Goal: Task Accomplishment & Management: Use online tool/utility

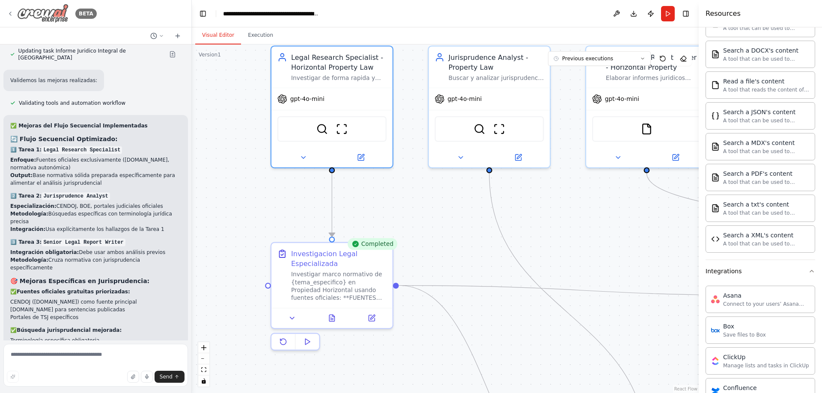
click at [10, 12] on icon at bounding box center [10, 13] width 7 height 7
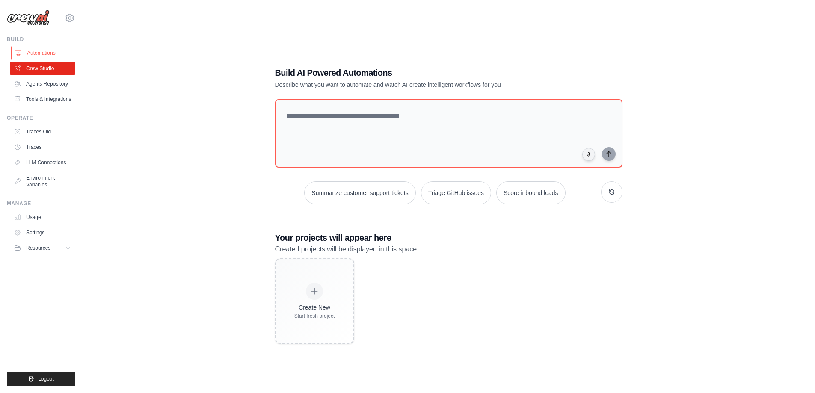
click at [42, 56] on link "Automations" at bounding box center [43, 53] width 65 height 14
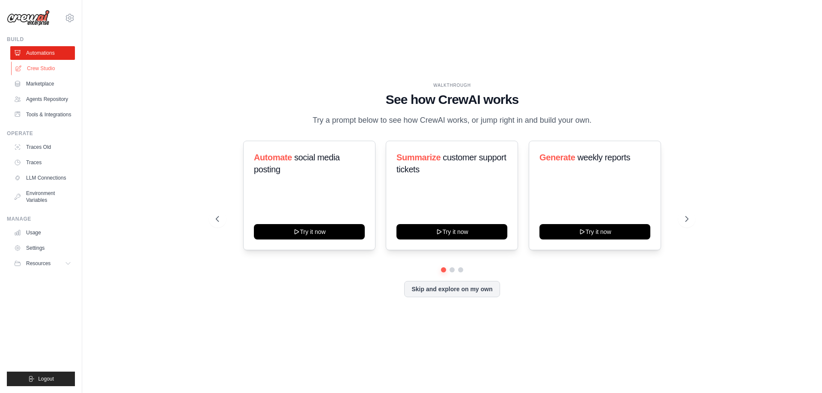
click at [41, 69] on link "Crew Studio" at bounding box center [43, 69] width 65 height 14
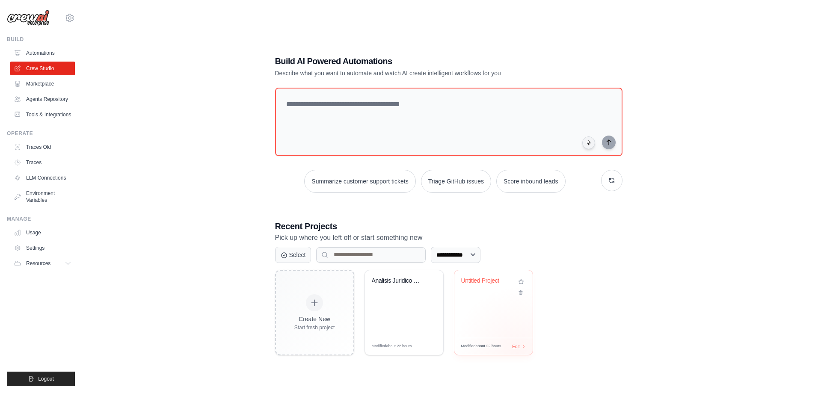
click at [518, 351] on div "Modified about 22 hours Edit" at bounding box center [494, 346] width 78 height 17
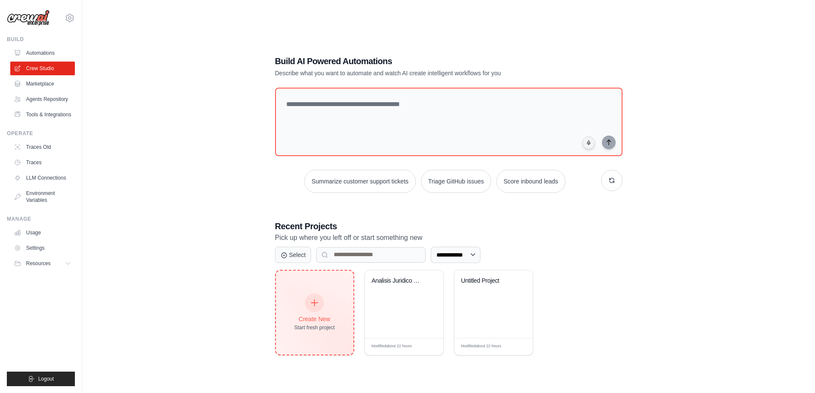
click at [308, 309] on div "Create New Start fresh project" at bounding box center [314, 312] width 41 height 37
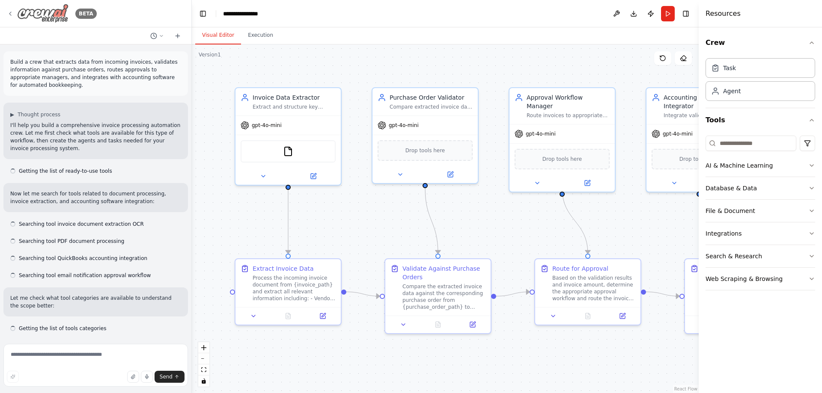
scroll to position [820, 0]
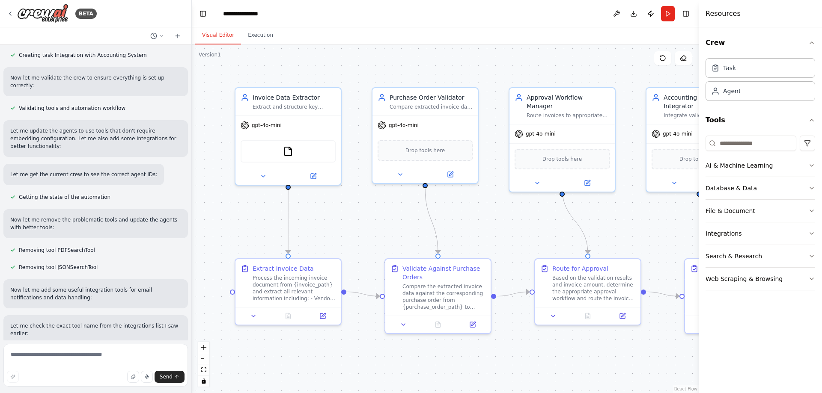
click at [5, 7] on div "BETA" at bounding box center [95, 13] width 191 height 27
click at [9, 13] on icon at bounding box center [10, 13] width 7 height 7
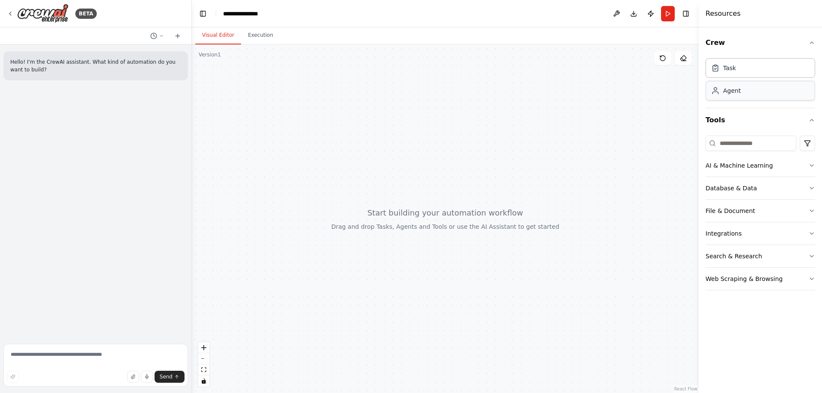
click at [731, 89] on div "Agent" at bounding box center [732, 90] width 18 height 9
click at [732, 95] on div "Agent" at bounding box center [760, 91] width 110 height 20
drag, startPoint x: 732, startPoint y: 95, endPoint x: 438, endPoint y: 131, distance: 296.2
click at [438, 131] on div "**********" at bounding box center [411, 196] width 822 height 393
click at [735, 89] on div "Agent" at bounding box center [732, 90] width 18 height 9
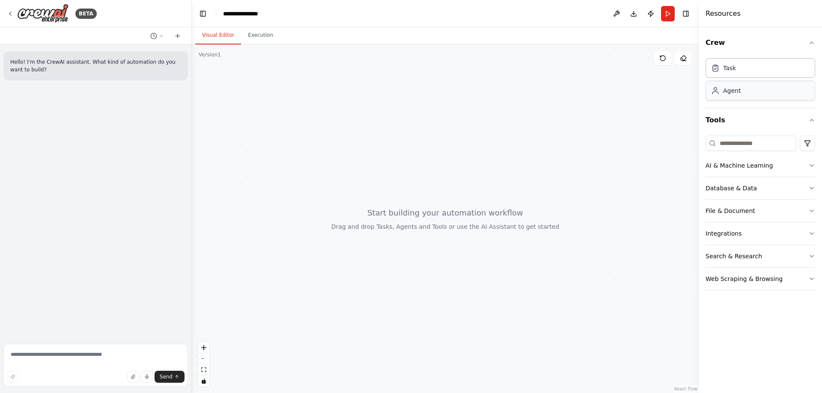
click at [735, 90] on div "Agent" at bounding box center [732, 90] width 18 height 9
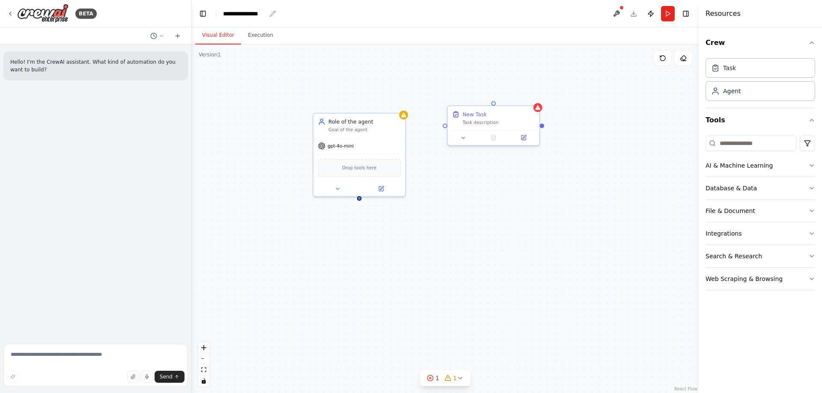
click at [273, 14] on icon "breadcrumb" at bounding box center [272, 13] width 7 height 7
click at [272, 13] on icon "breadcrumb" at bounding box center [273, 14] width 6 height 6
click at [272, 15] on icon "breadcrumb" at bounding box center [272, 13] width 7 height 7
click at [266, 15] on div "**********" at bounding box center [249, 13] width 53 height 9
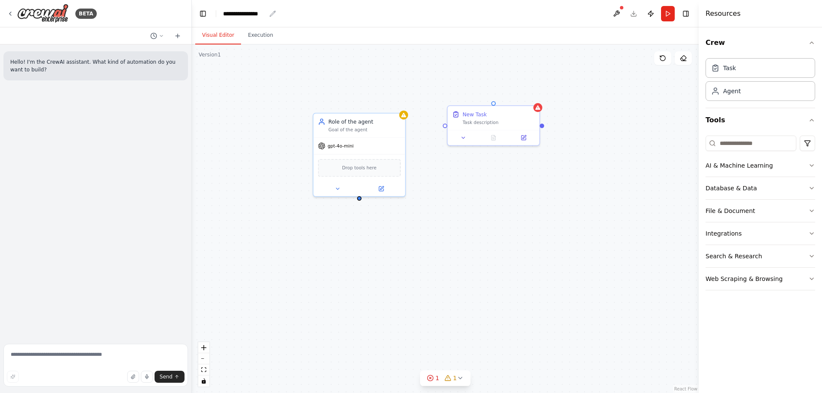
click at [246, 14] on div "**********" at bounding box center [244, 13] width 43 height 9
click at [271, 15] on div "**********" at bounding box center [255, 13] width 64 height 9
drag, startPoint x: 272, startPoint y: 12, endPoint x: 187, endPoint y: 6, distance: 84.6
click at [190, 9] on div "**********" at bounding box center [411, 196] width 822 height 393
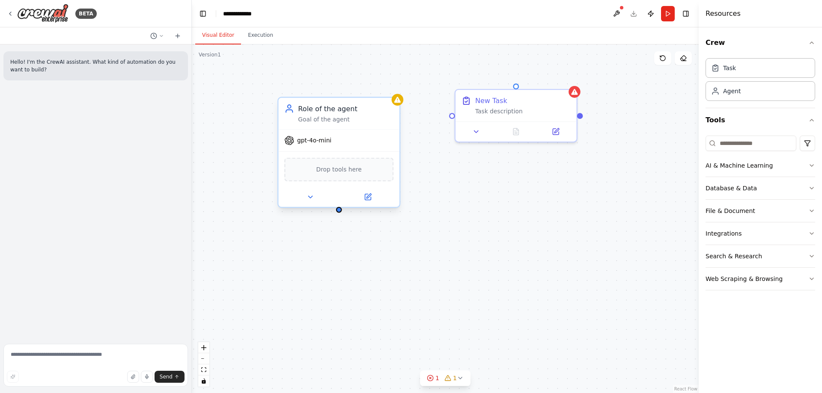
click at [309, 147] on div "gpt-4o-mini" at bounding box center [338, 141] width 121 height 22
click at [330, 113] on div "Role of the agent" at bounding box center [345, 109] width 95 height 10
click at [373, 198] on button at bounding box center [368, 197] width 56 height 12
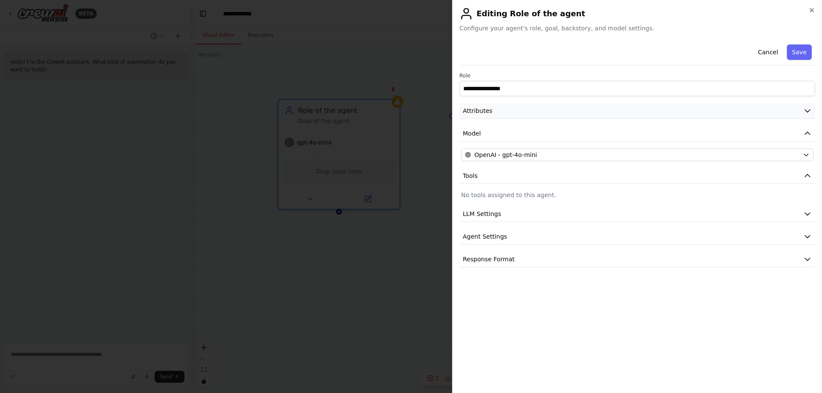
click at [805, 110] on icon "button" at bounding box center [807, 111] width 5 height 3
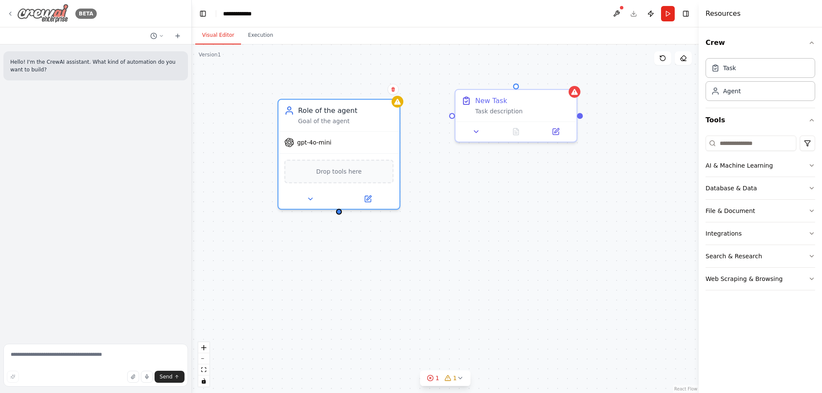
click at [13, 14] on icon at bounding box center [10, 13] width 7 height 7
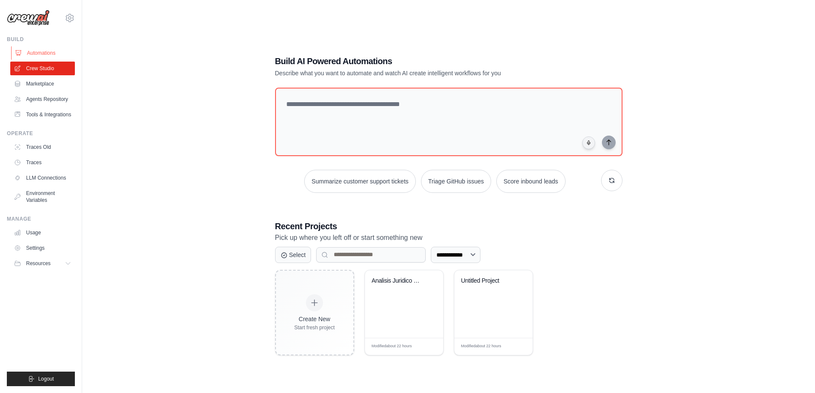
click at [51, 54] on link "Automations" at bounding box center [43, 53] width 65 height 14
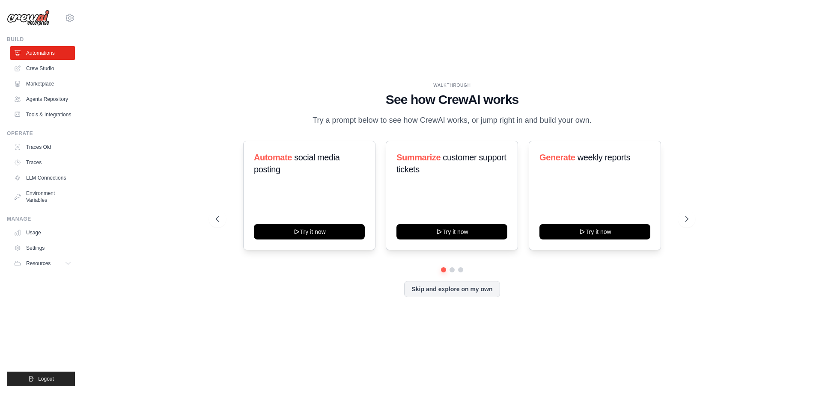
click at [45, 67] on link "Crew Studio" at bounding box center [42, 69] width 65 height 14
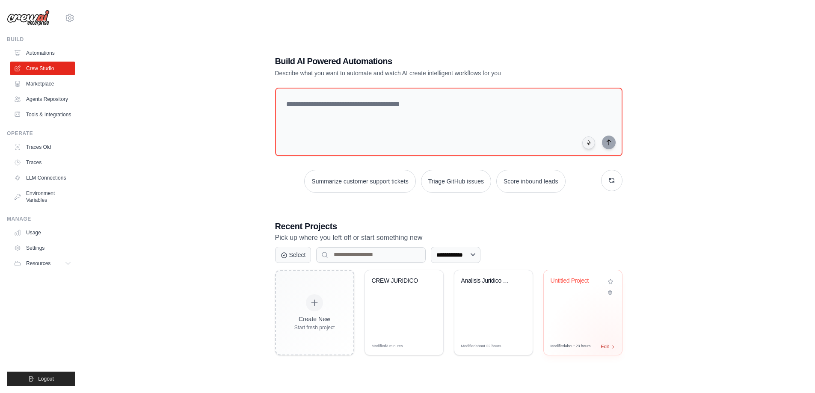
click at [609, 346] on span "Edit" at bounding box center [605, 346] width 8 height 7
click at [514, 348] on span "Edit" at bounding box center [516, 346] width 8 height 7
click at [428, 345] on span "Edit" at bounding box center [426, 346] width 8 height 7
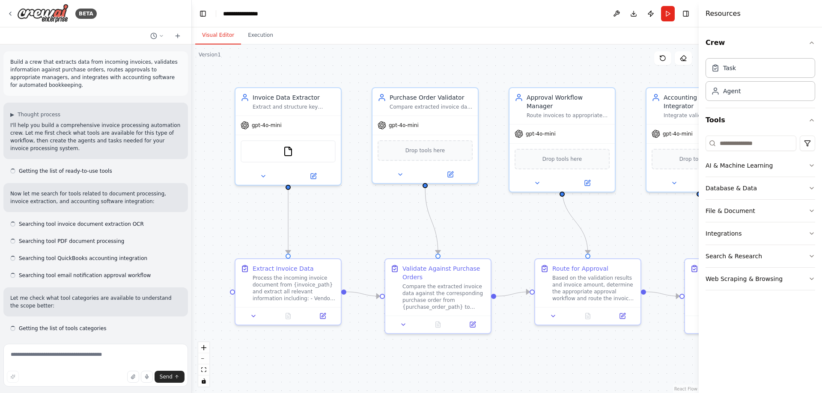
scroll to position [820, 0]
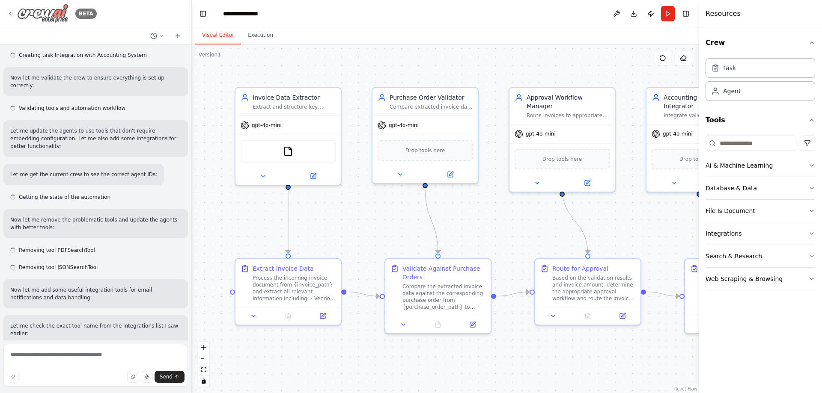
click at [11, 15] on icon at bounding box center [10, 13] width 7 height 7
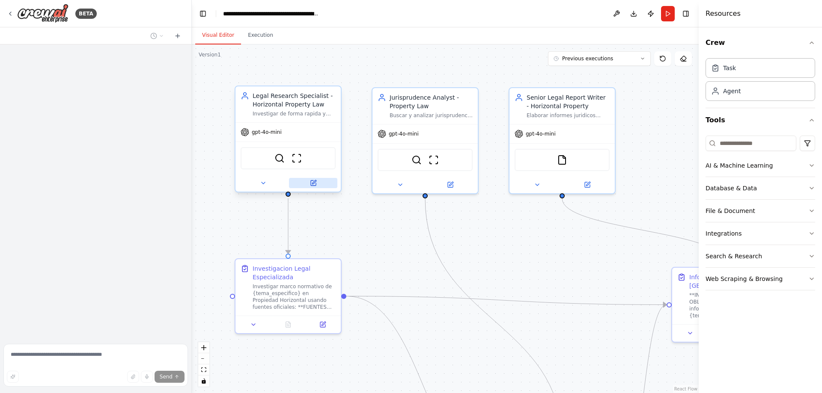
click at [315, 184] on icon at bounding box center [313, 183] width 5 height 5
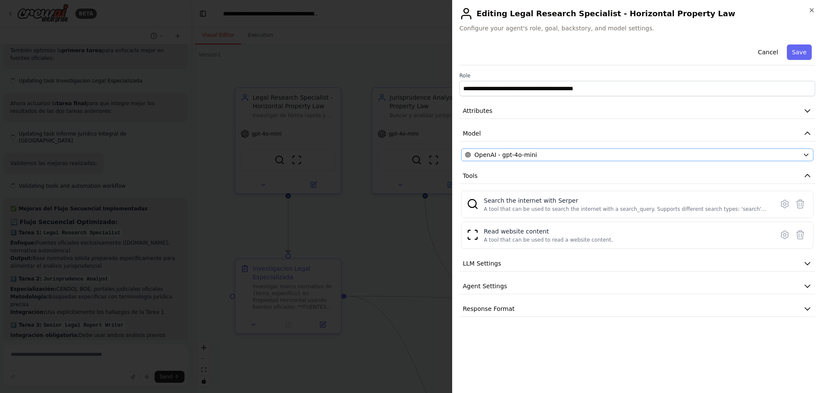
scroll to position [2710, 0]
click at [812, 109] on button "Attributes" at bounding box center [637, 111] width 356 height 16
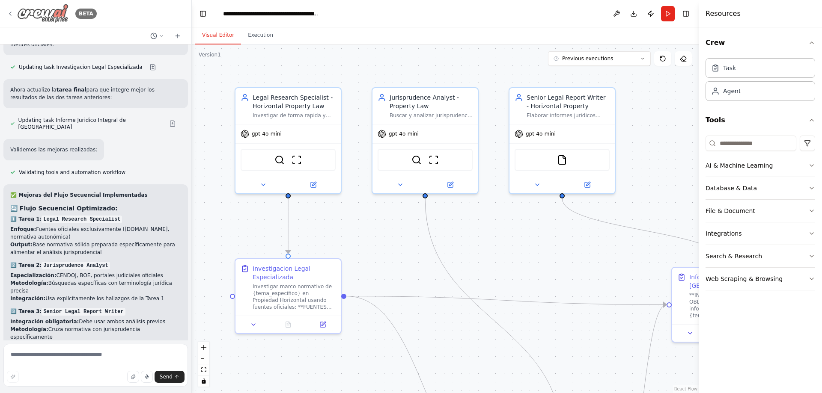
click at [10, 13] on icon at bounding box center [10, 13] width 7 height 7
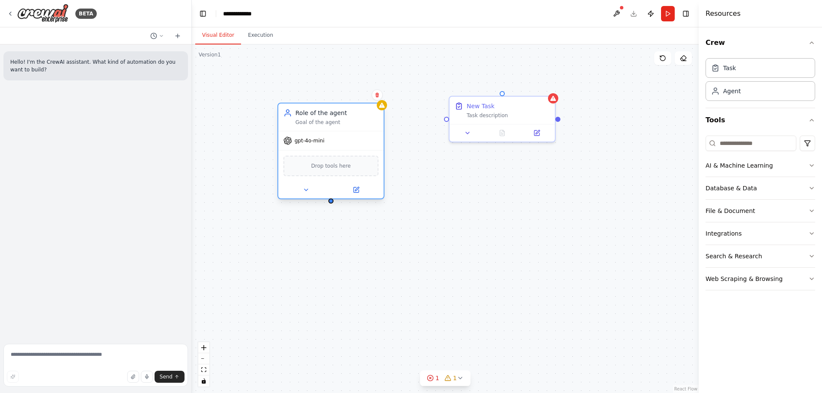
drag, startPoint x: 352, startPoint y: 117, endPoint x: 332, endPoint y: 110, distance: 21.5
click at [332, 110] on div "Role of the agent Goal of the agent" at bounding box center [336, 117] width 83 height 17
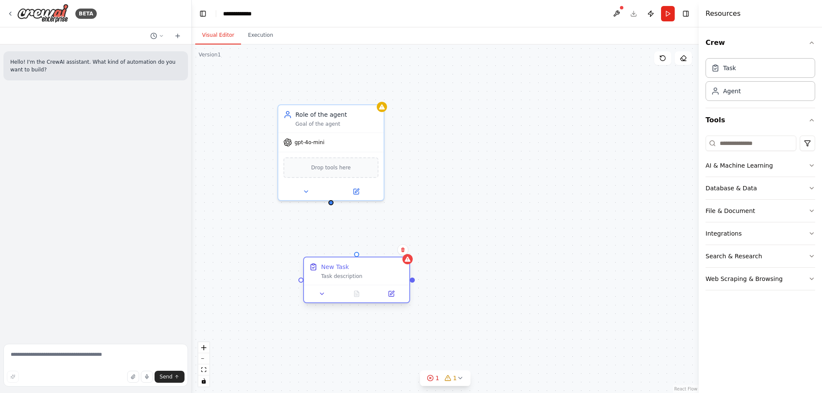
drag, startPoint x: 478, startPoint y: 104, endPoint x: 291, endPoint y: 252, distance: 238.5
click at [309, 263] on div "New Task Task description" at bounding box center [356, 271] width 95 height 17
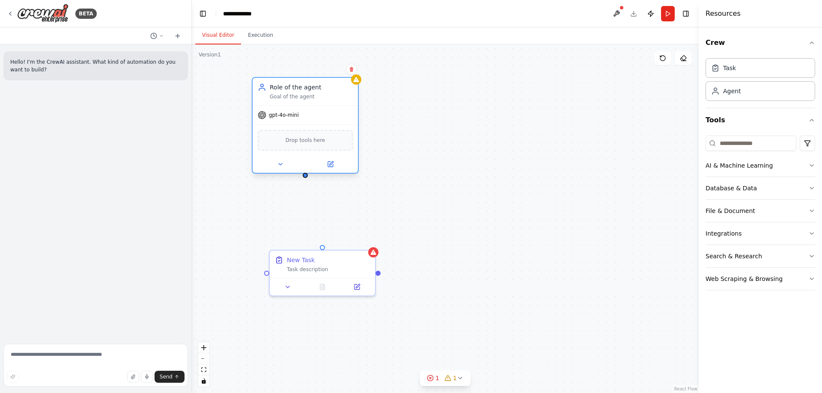
drag, startPoint x: 330, startPoint y: 120, endPoint x: 306, endPoint y: 97, distance: 33.6
click at [306, 97] on div "Goal of the agent" at bounding box center [311, 96] width 83 height 7
click at [328, 165] on icon at bounding box center [330, 164] width 5 height 5
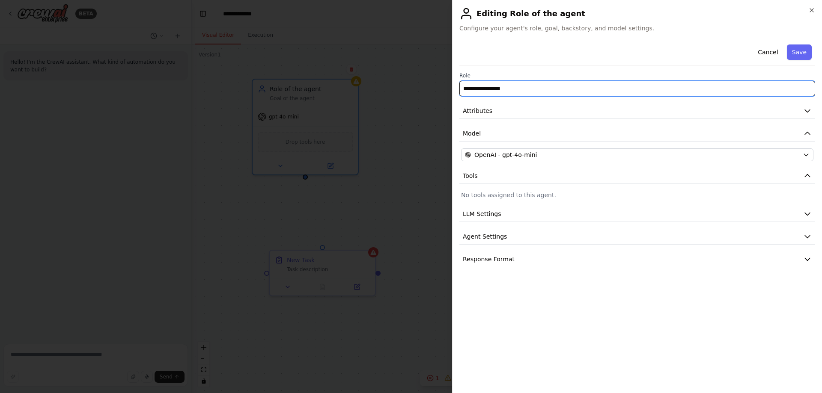
drag, startPoint x: 493, startPoint y: 86, endPoint x: 458, endPoint y: 80, distance: 35.6
click at [458, 80] on div "**********" at bounding box center [637, 196] width 370 height 393
type input "**********"
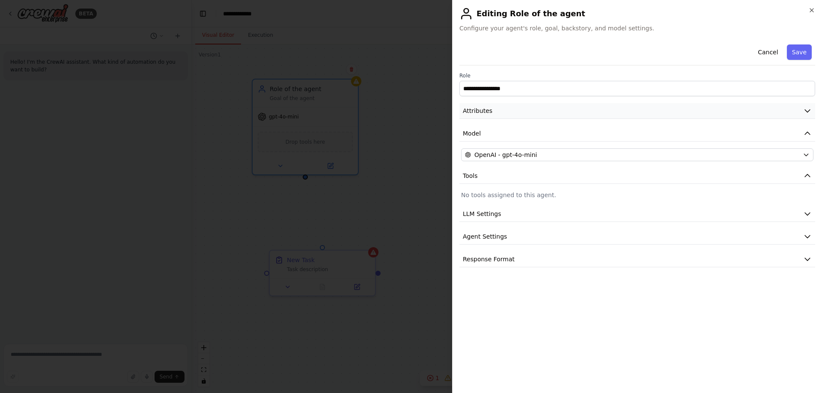
drag, startPoint x: 812, startPoint y: 109, endPoint x: 806, endPoint y: 117, distance: 9.9
click at [812, 109] on button "Attributes" at bounding box center [637, 111] width 356 height 16
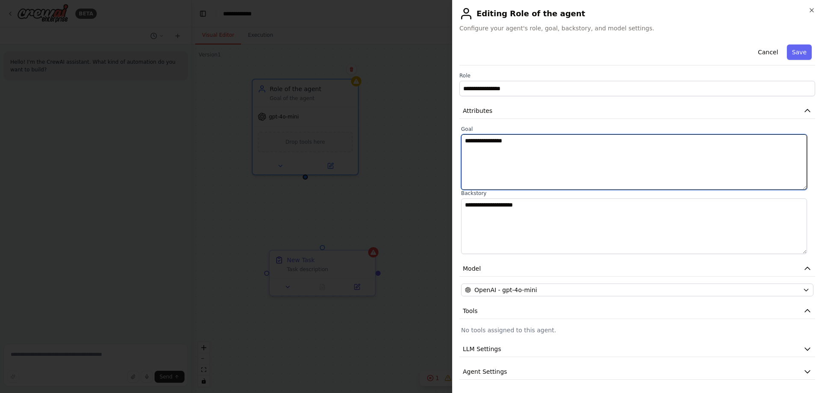
click at [554, 166] on textarea "**********" at bounding box center [634, 162] width 346 height 56
click at [529, 161] on textarea "**********" at bounding box center [634, 162] width 346 height 56
drag, startPoint x: 538, startPoint y: 143, endPoint x: 318, endPoint y: 121, distance: 221.2
click at [318, 121] on body "**********" at bounding box center [411, 196] width 822 height 393
type textarea "*"
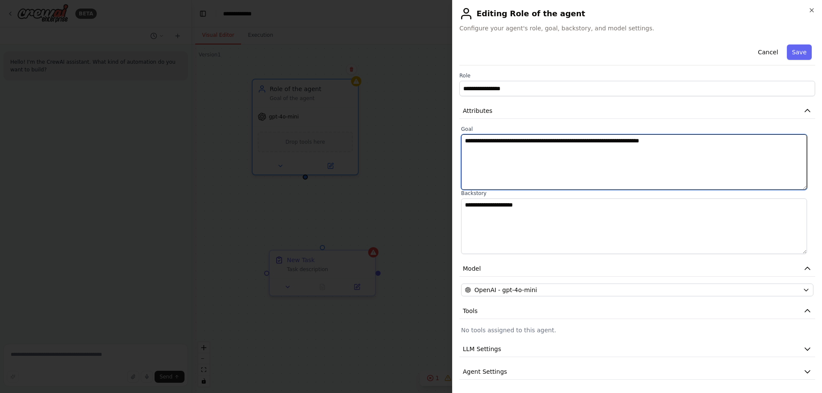
type textarea "**********"
